Goal: Transaction & Acquisition: Obtain resource

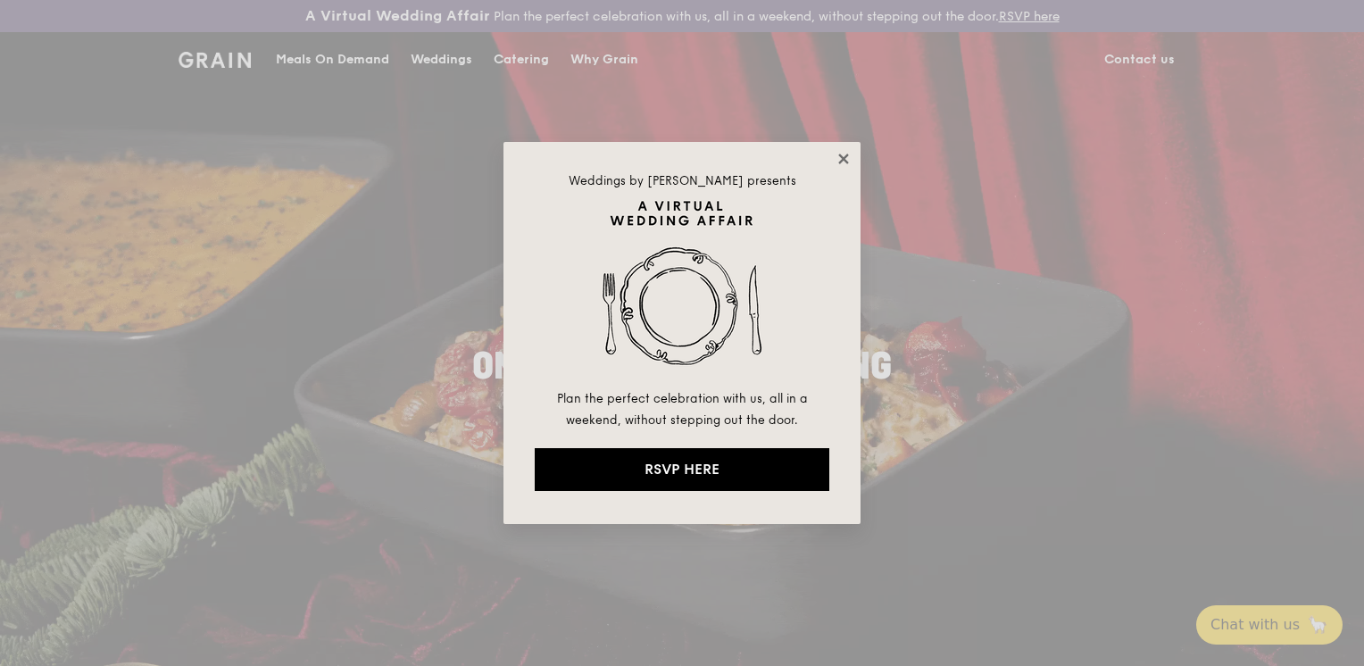
click at [849, 156] on icon at bounding box center [844, 159] width 16 height 16
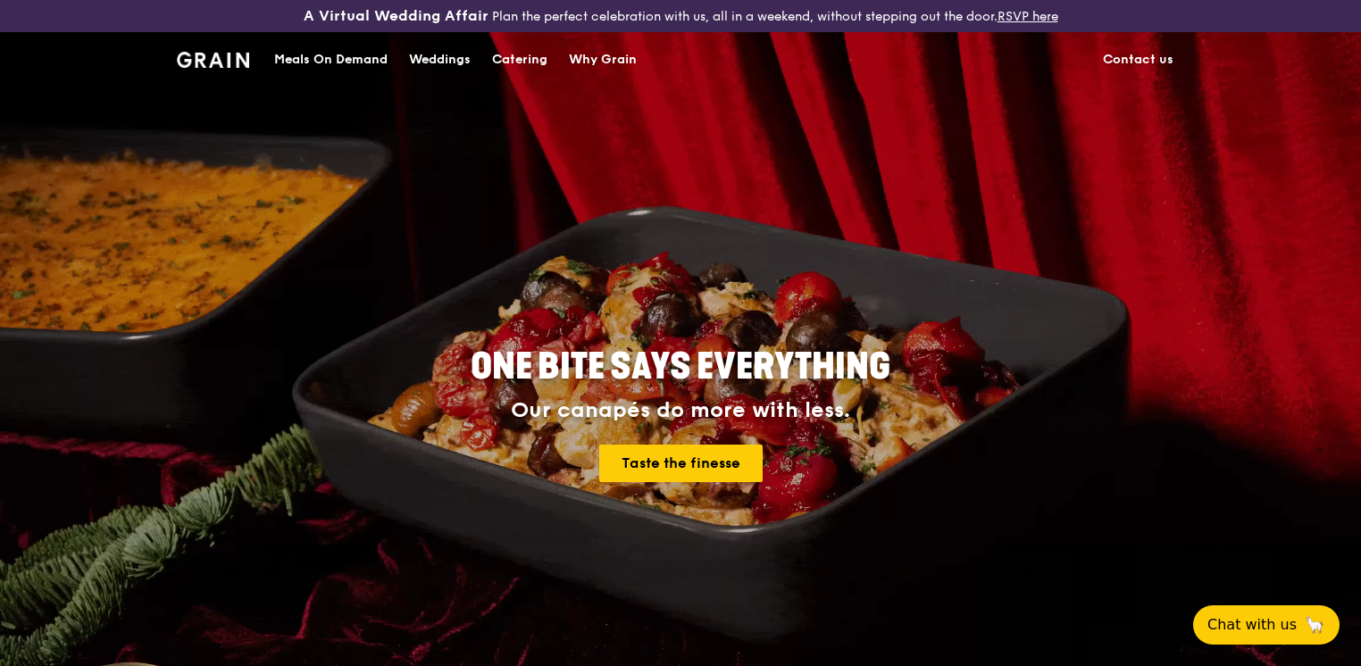
click at [586, 52] on div "Why Grain" at bounding box center [603, 60] width 68 height 54
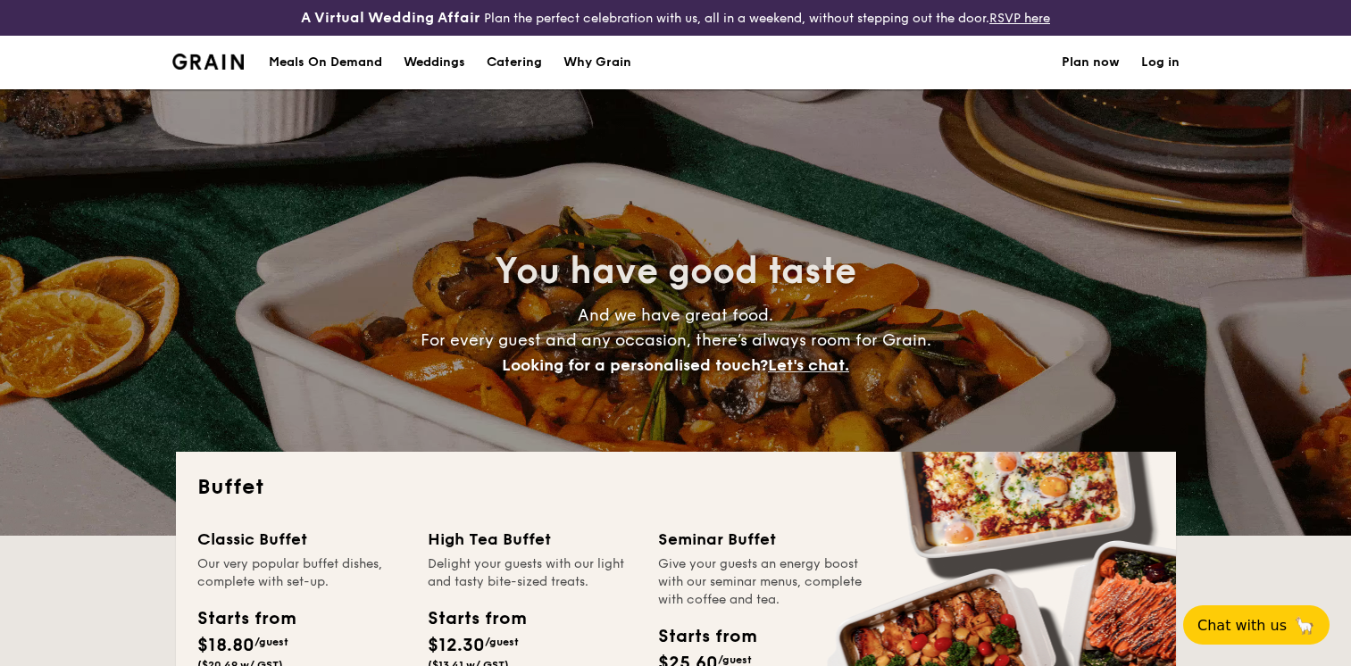
select select
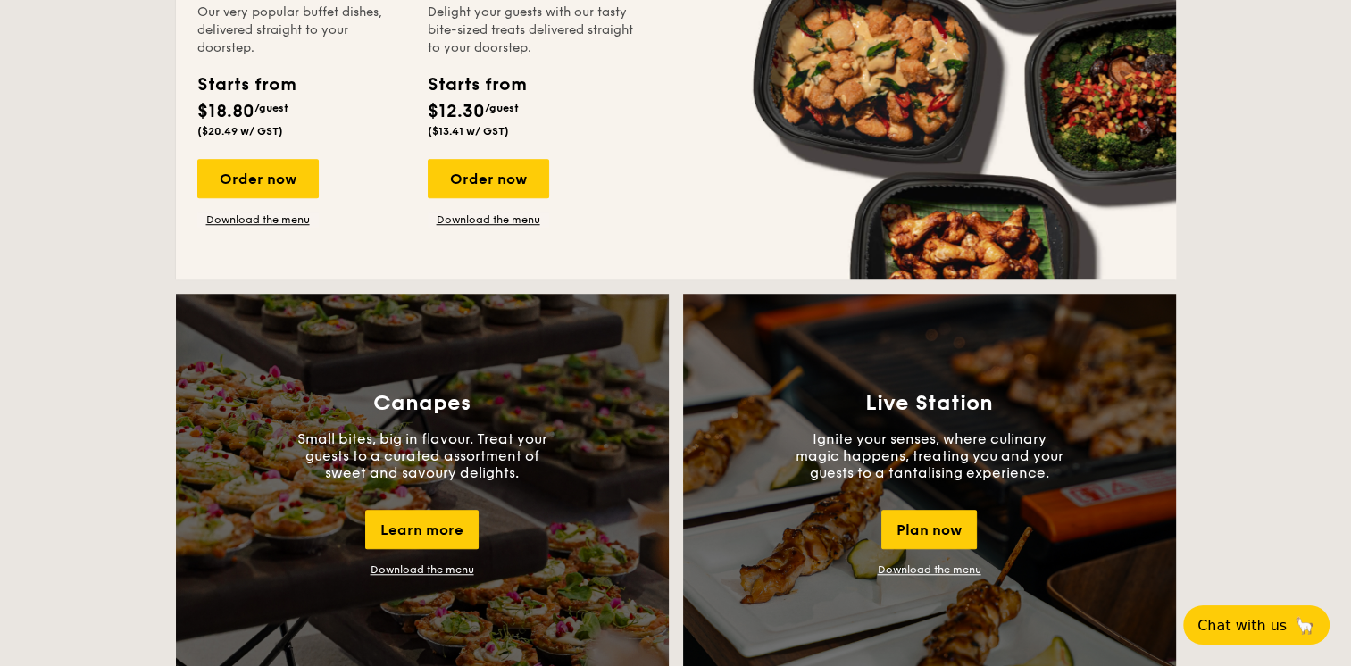
scroll to position [625, 0]
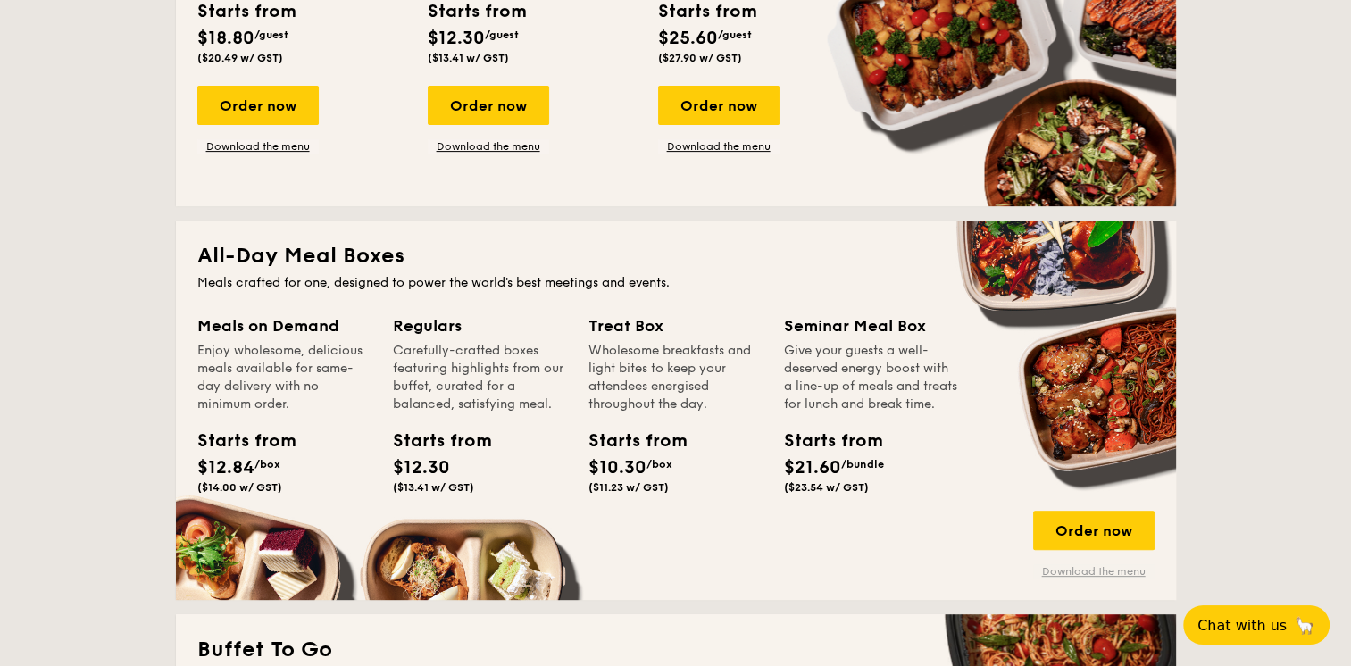
click at [1071, 576] on link "Download the menu" at bounding box center [1093, 571] width 121 height 14
